Goal: Information Seeking & Learning: Find specific fact

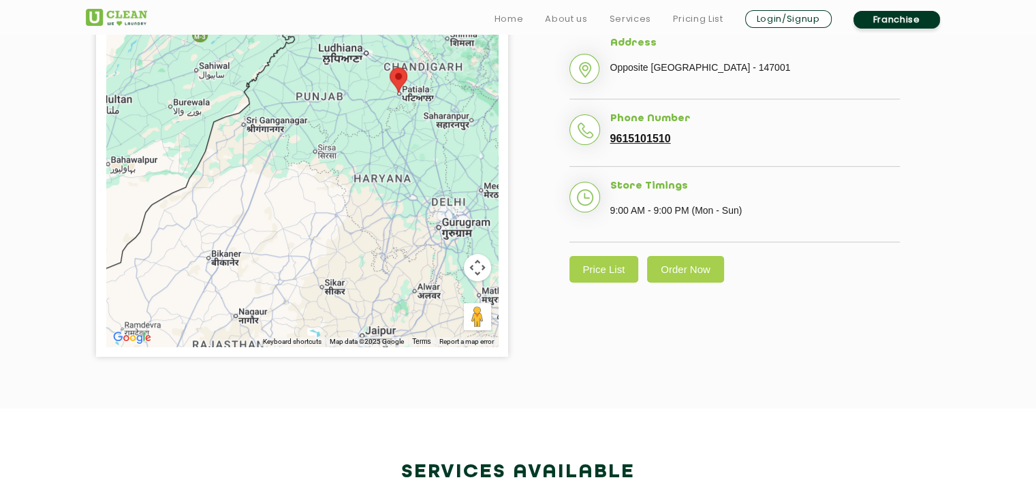
scroll to position [387, 0]
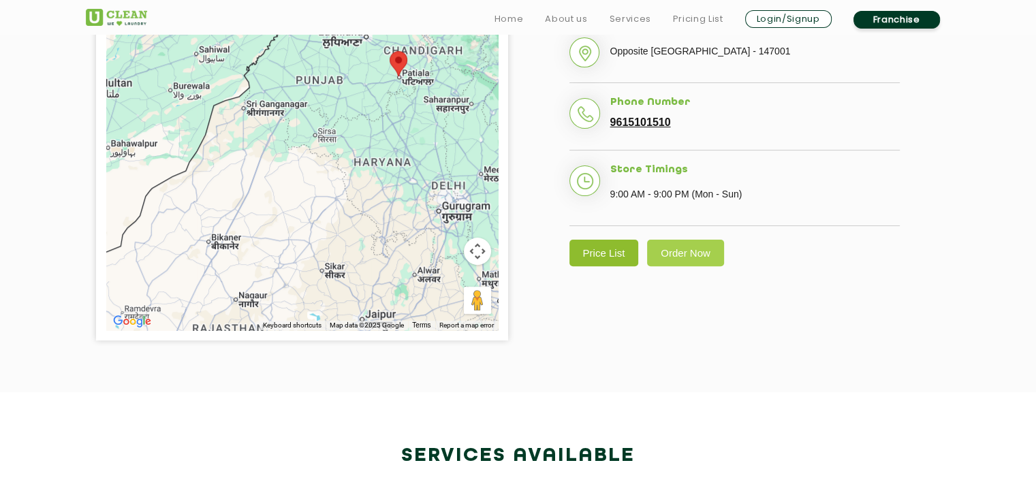
click at [587, 257] on link "Price List" at bounding box center [603, 253] width 69 height 27
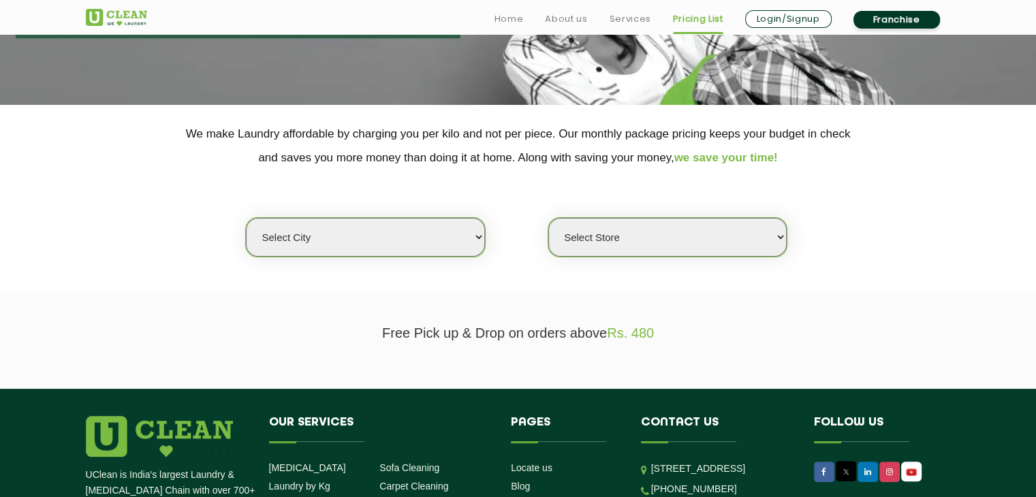
scroll to position [210, 0]
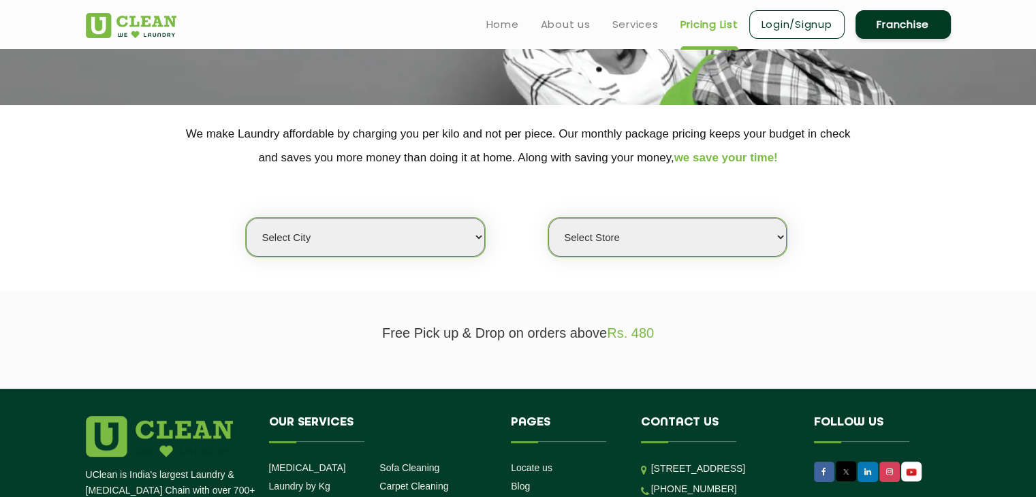
click at [368, 225] on select "Select city [GEOGRAPHIC_DATA] [GEOGRAPHIC_DATA] [GEOGRAPHIC_DATA] [GEOGRAPHIC_D…" at bounding box center [365, 237] width 238 height 39
select select "27"
click at [246, 218] on select "Select city [GEOGRAPHIC_DATA] [GEOGRAPHIC_DATA] [GEOGRAPHIC_DATA] [GEOGRAPHIC_D…" at bounding box center [365, 237] width 238 height 39
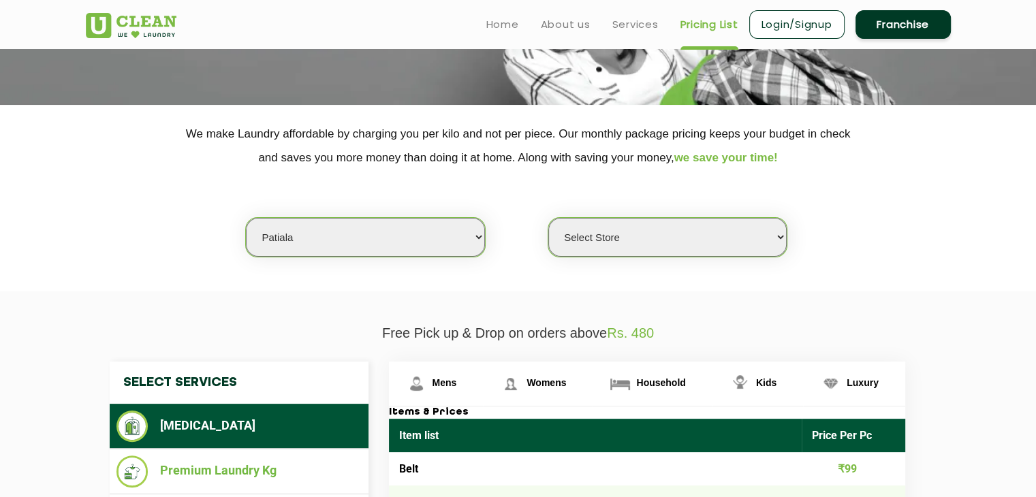
click at [612, 238] on select "Select Store UClean Patiala [PERSON_NAME] Enclave [GEOGRAPHIC_DATA]" at bounding box center [667, 237] width 238 height 39
select select "66"
click at [548, 218] on select "Select Store UClean Patiala [PERSON_NAME] Enclave [GEOGRAPHIC_DATA]" at bounding box center [667, 237] width 238 height 39
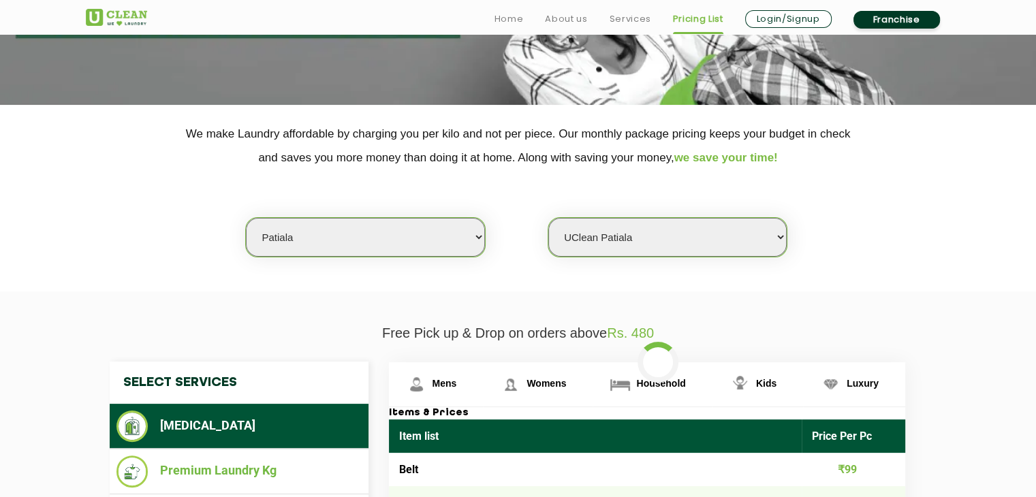
scroll to position [430, 0]
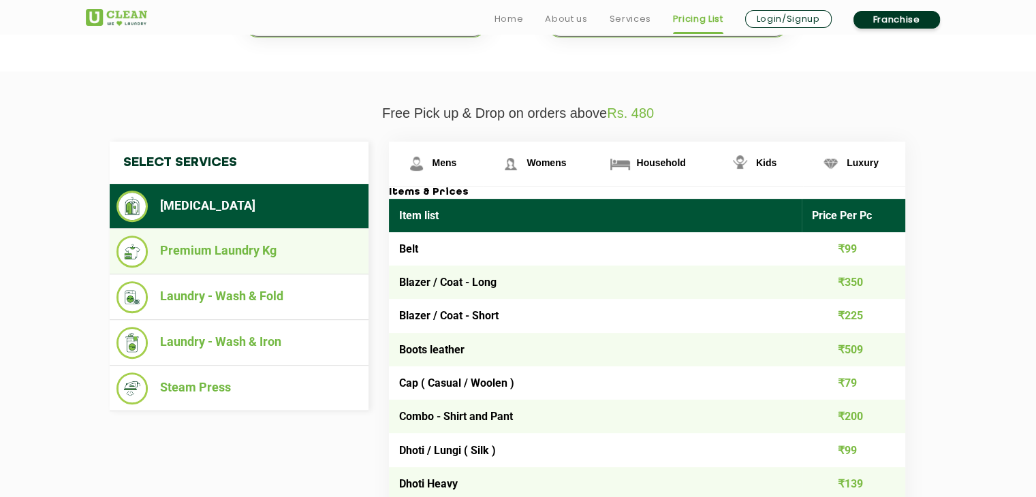
click at [210, 254] on li "Premium Laundry Kg" at bounding box center [238, 252] width 245 height 32
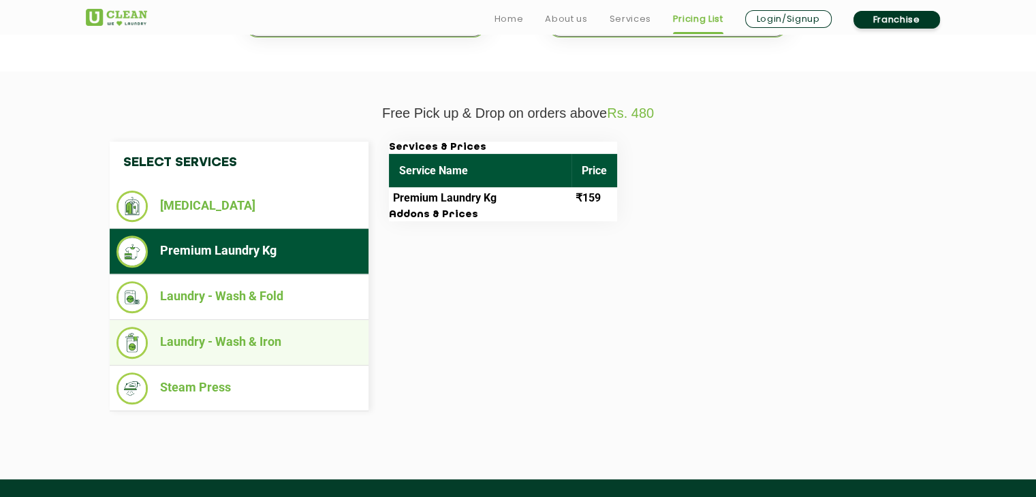
click at [203, 339] on li "Laundry - Wash & Iron" at bounding box center [238, 343] width 245 height 32
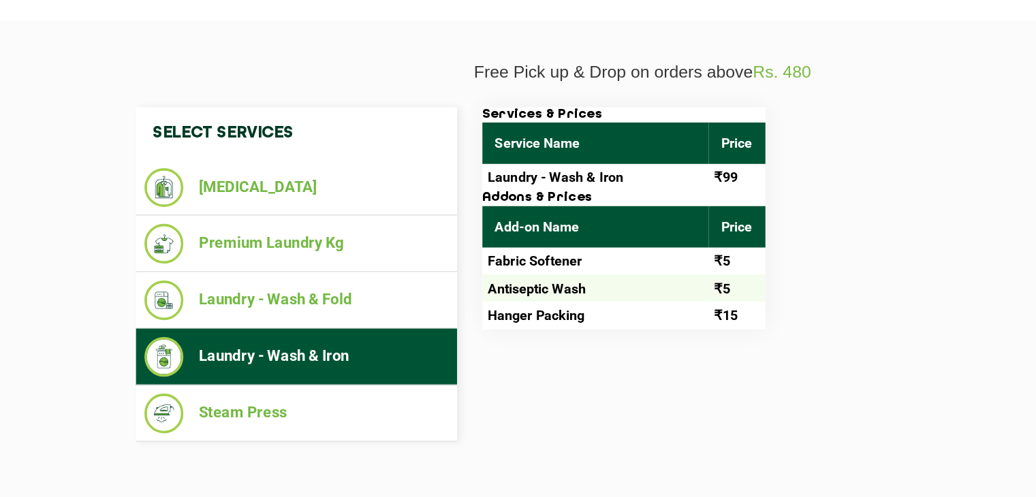
scroll to position [422, 0]
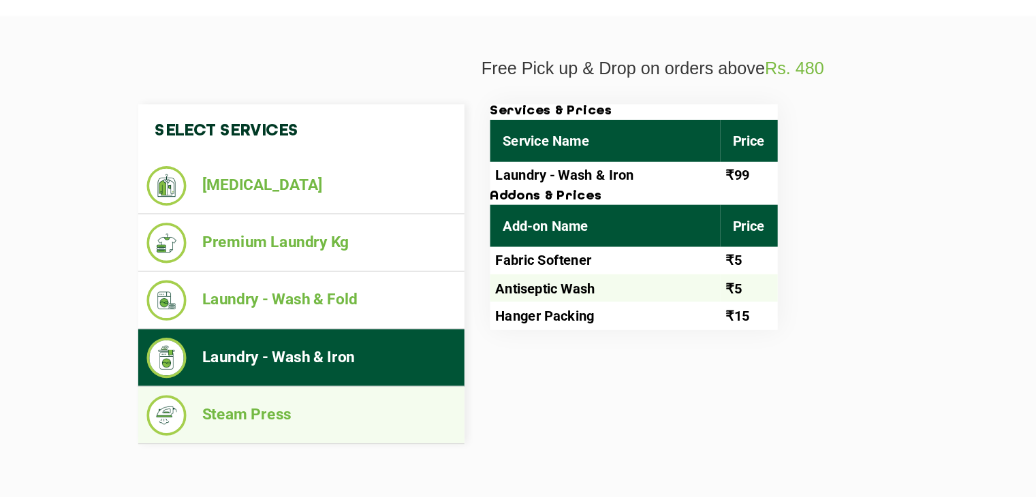
click at [166, 401] on li "Steam Press" at bounding box center [238, 397] width 245 height 32
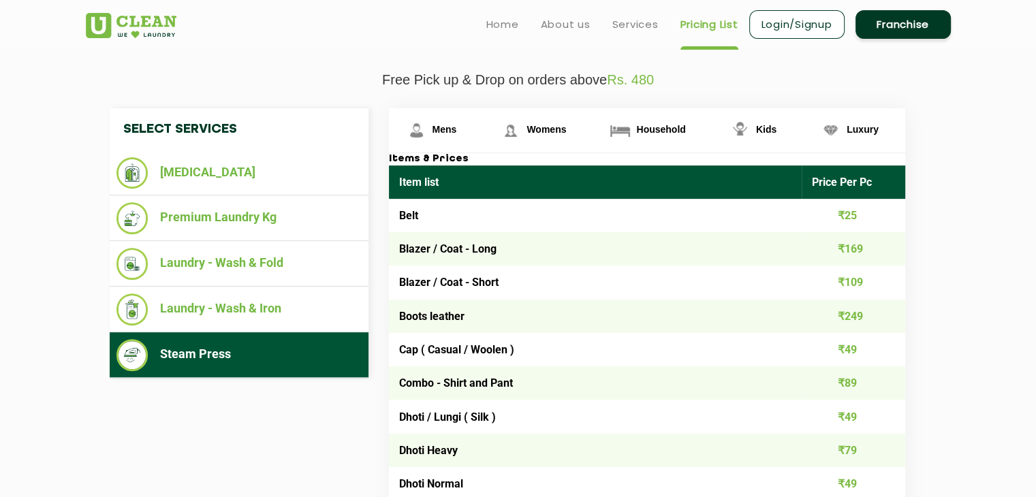
scroll to position [436, 0]
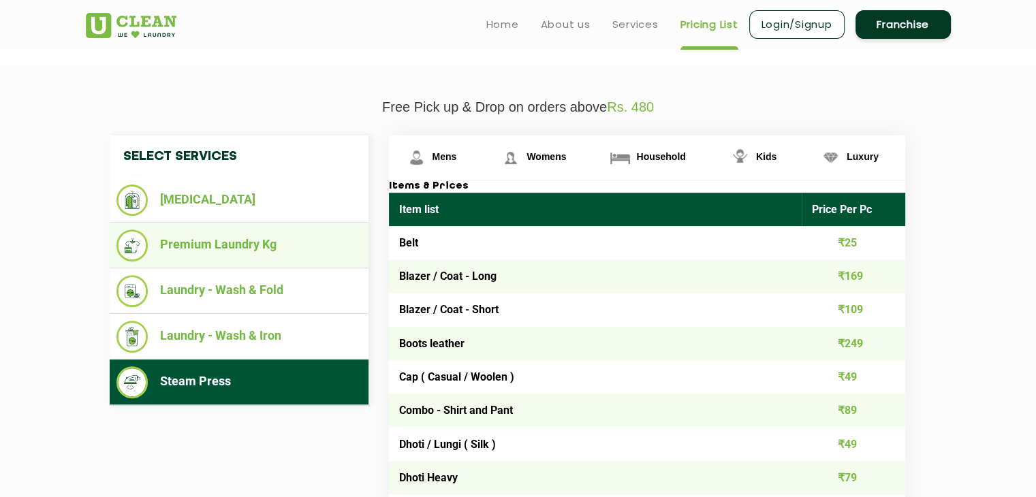
click at [185, 238] on li "Premium Laundry Kg" at bounding box center [238, 246] width 245 height 32
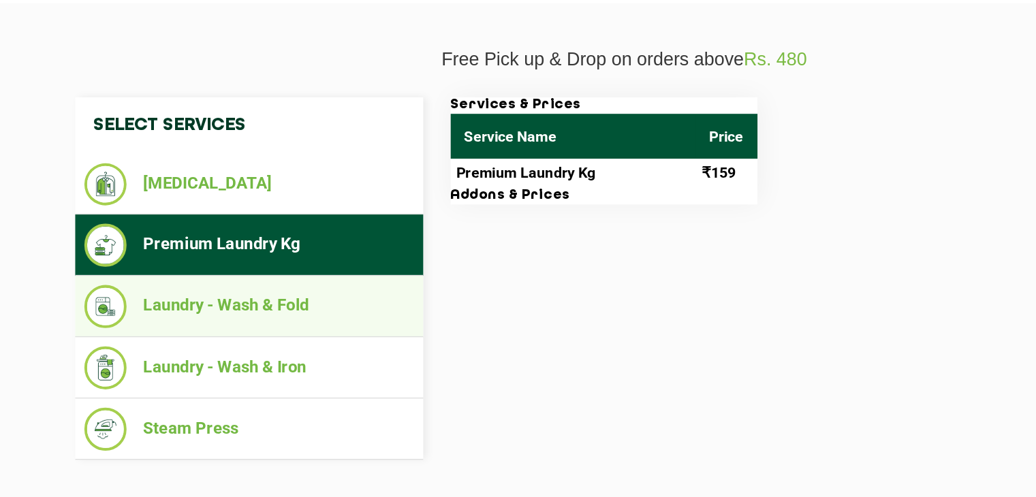
click at [200, 283] on li "Laundry - Wash & Fold" at bounding box center [238, 291] width 245 height 32
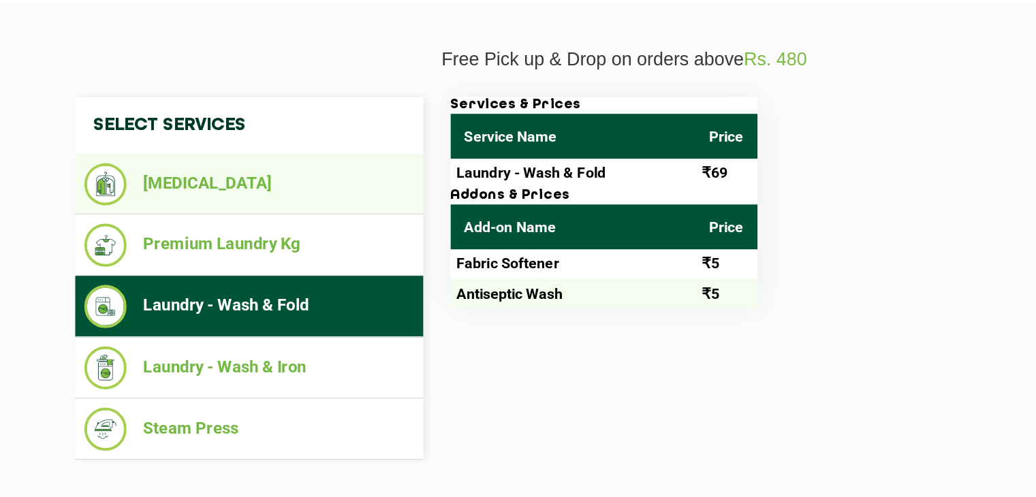
click at [217, 186] on li "[MEDICAL_DATA]" at bounding box center [238, 200] width 245 height 31
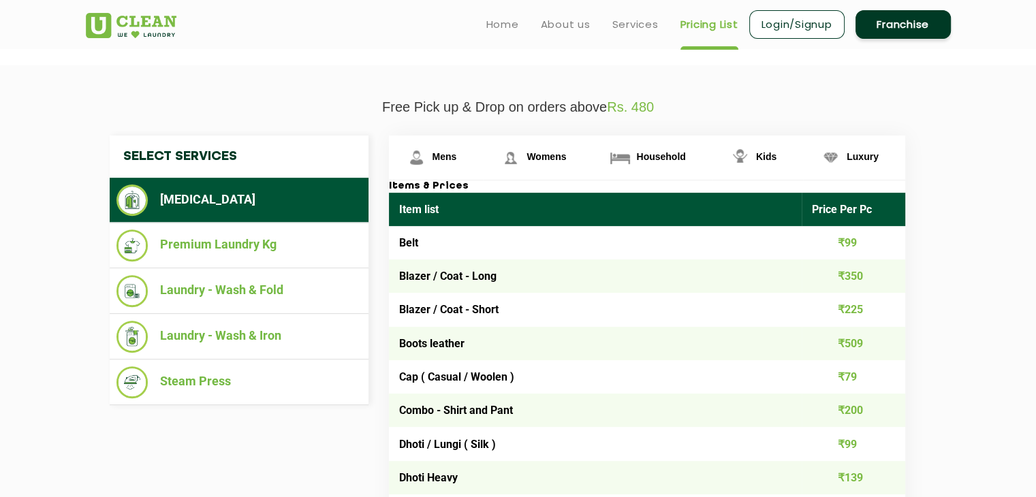
scroll to position [0, 0]
